Goal: Find specific page/section: Find specific page/section

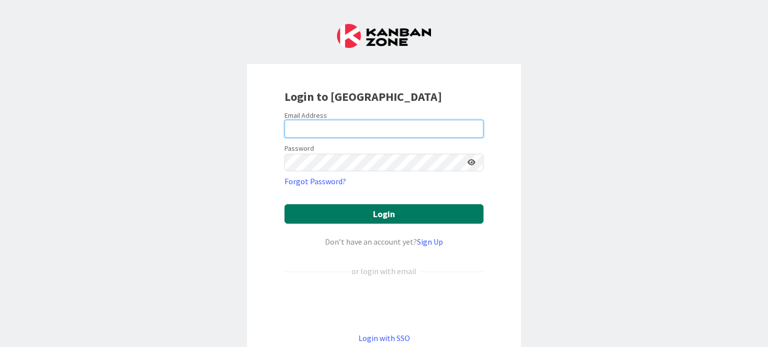
type input "[EMAIL_ADDRESS][DOMAIN_NAME]"
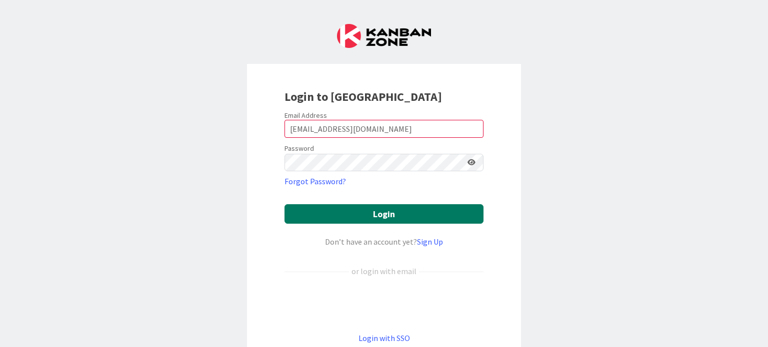
click at [375, 211] on button "Login" at bounding box center [383, 213] width 199 height 19
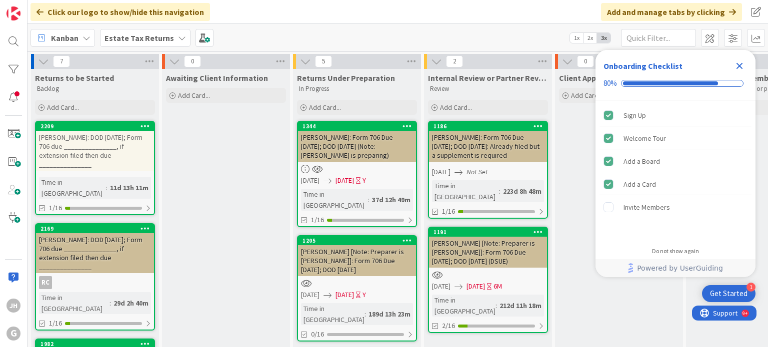
click at [154, 37] on b "Estate Tax Returns" at bounding box center [138, 38] width 69 height 10
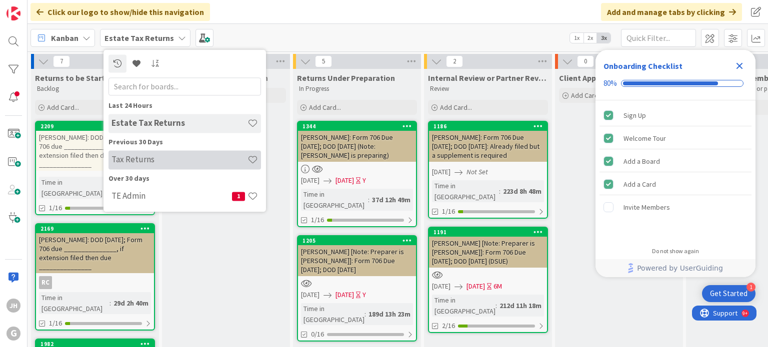
click at [158, 161] on h4 "Tax Returns" at bounding box center [179, 160] width 136 height 10
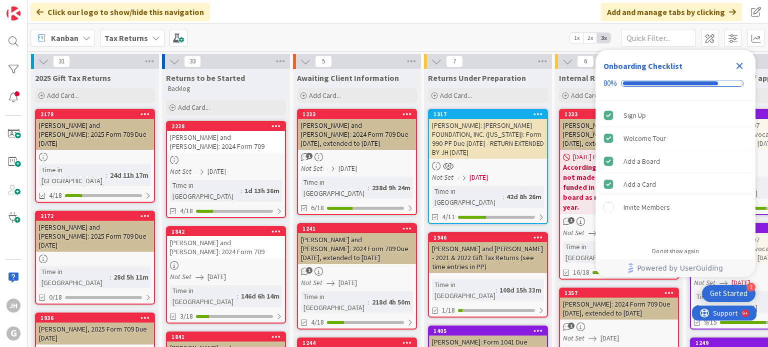
click at [740, 65] on icon "Close Checklist" at bounding box center [739, 66] width 6 height 6
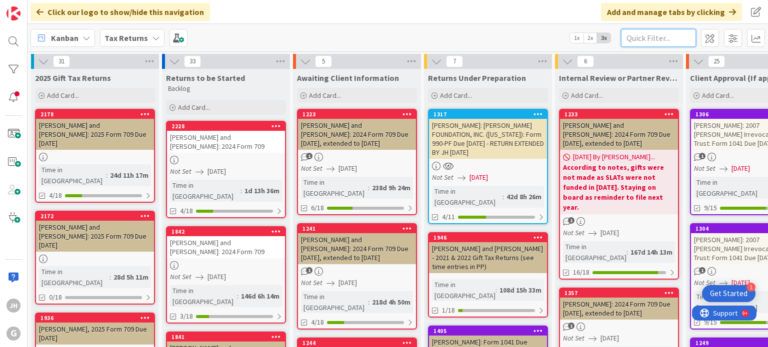
click at [650, 39] on input "text" at bounding box center [658, 38] width 75 height 18
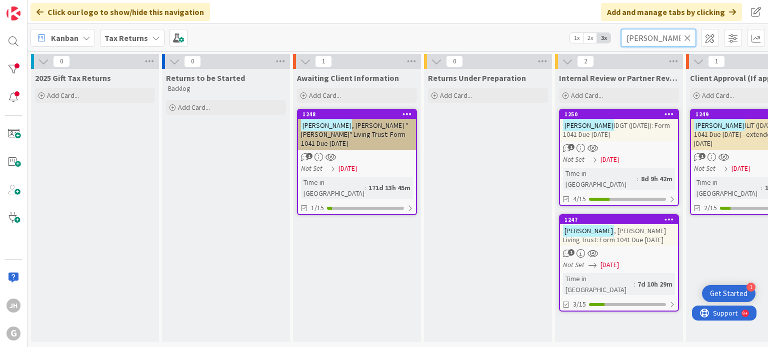
type input "[PERSON_NAME]"
click at [368, 153] on div "1" at bounding box center [357, 157] width 118 height 8
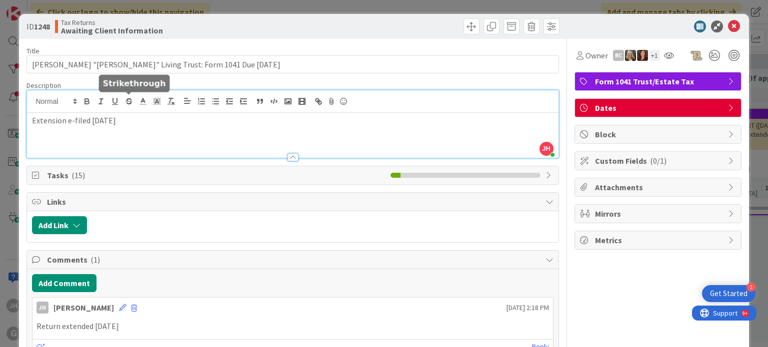
click at [123, 99] on div "[PERSON_NAME] just joined Extension e-filed [DATE]" at bounding box center [292, 123] width 531 height 67
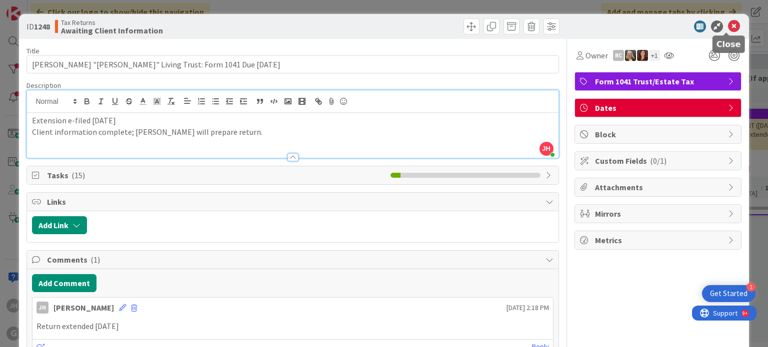
click at [728, 23] on icon at bounding box center [734, 26] width 12 height 12
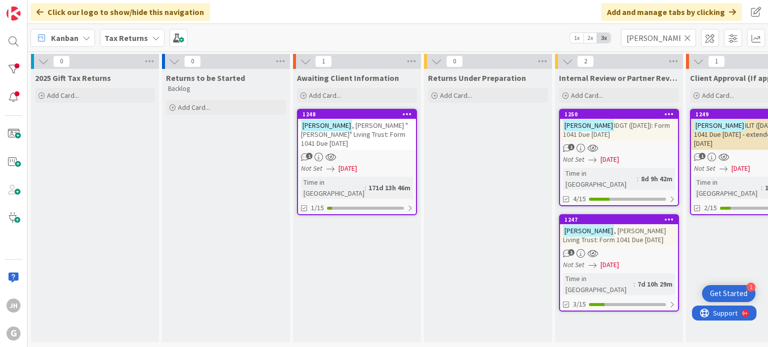
click at [356, 153] on div "1" at bounding box center [357, 157] width 118 height 8
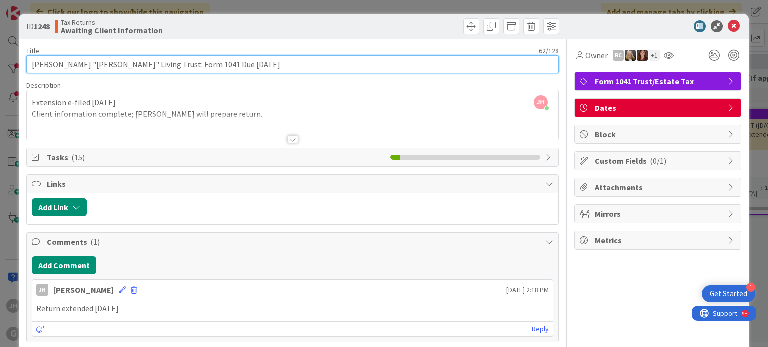
click at [250, 64] on input "[PERSON_NAME] "[PERSON_NAME]" Living Trust: Form 1041 Due [DATE]" at bounding box center [292, 64] width 532 height 18
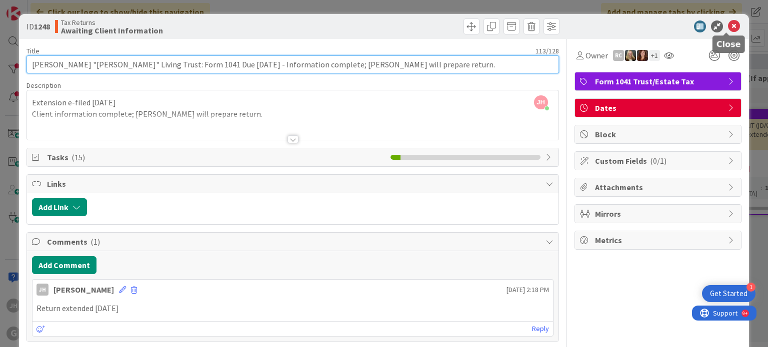
type input "[PERSON_NAME] "[PERSON_NAME]" Living Trust: Form 1041 Due [DATE] - Information …"
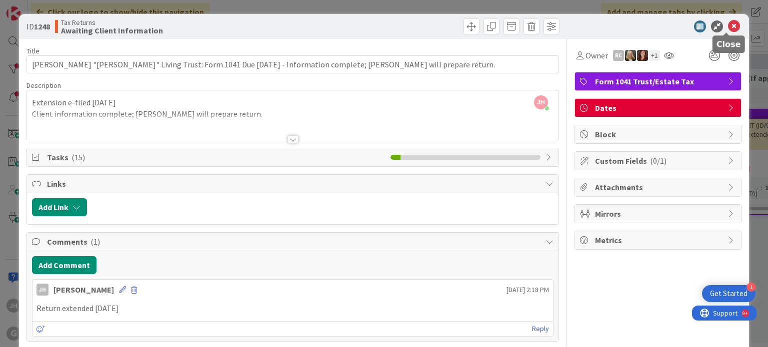
click at [728, 26] on icon at bounding box center [734, 26] width 12 height 12
